Goal: Information Seeking & Learning: Understand process/instructions

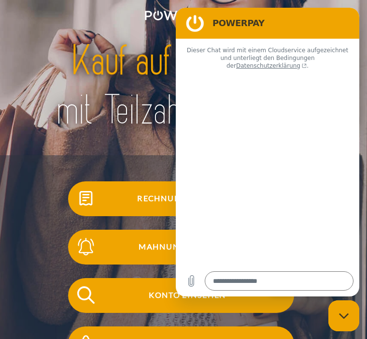
type textarea "*"
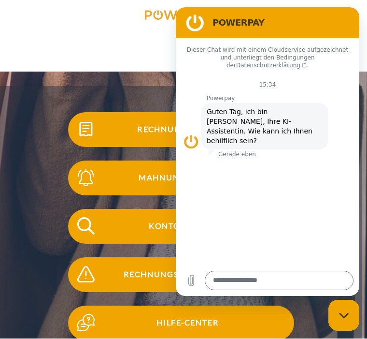
scroll to position [70, 0]
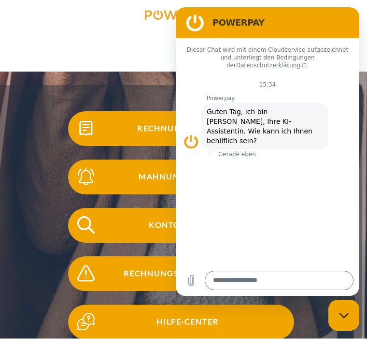
click at [36, 241] on div "Konto einsehen" at bounding box center [181, 225] width 324 height 48
click at [134, 231] on span "Konto einsehen" at bounding box center [187, 225] width 213 height 35
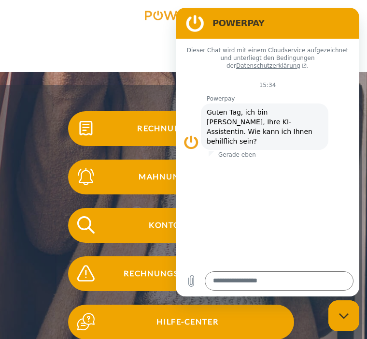
click at [158, 132] on span "Rechnung erhalten?" at bounding box center [187, 128] width 213 height 35
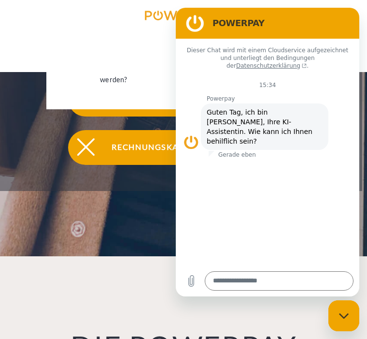
scroll to position [290, 0]
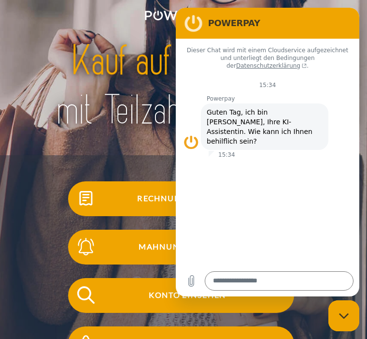
click at [152, 200] on span "Rechnung erhalten?" at bounding box center [187, 198] width 213 height 35
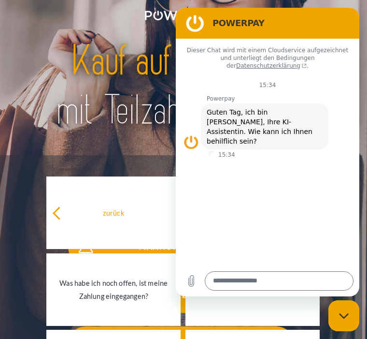
click at [122, 297] on div "Was habe ich noch offen, ist meine Zahlung eingegangen?" at bounding box center [113, 289] width 123 height 26
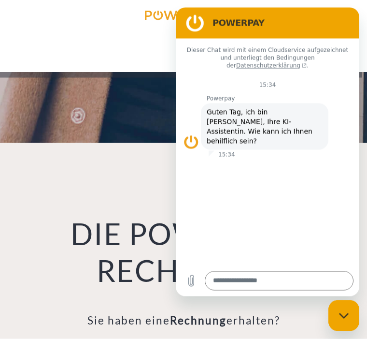
scroll to position [406, 0]
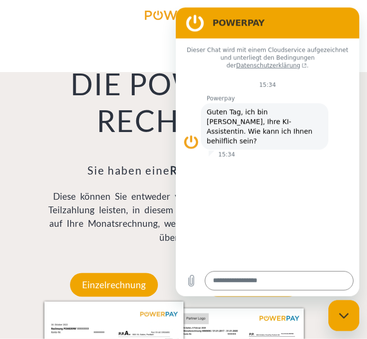
scroll to position [556, 0]
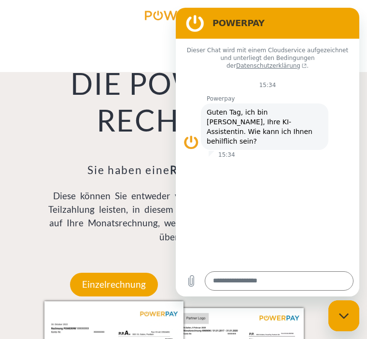
click at [41, 268] on div "DIE POWERPAY RECHNUNG Sie haben eine Rechnung erhalten? Diese können Sie entwed…" at bounding box center [184, 130] width 294 height 275
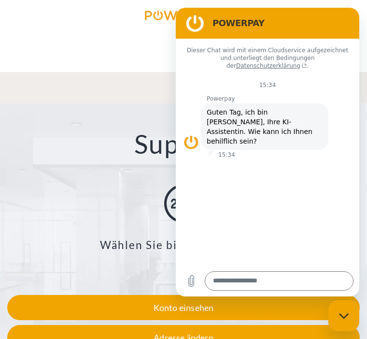
scroll to position [1168, 0]
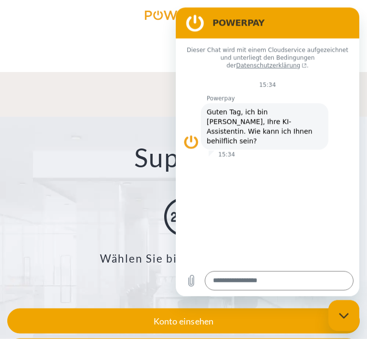
click at [69, 327] on div "Konto einsehen" at bounding box center [183, 320] width 353 height 25
